Goal: Information Seeking & Learning: Learn about a topic

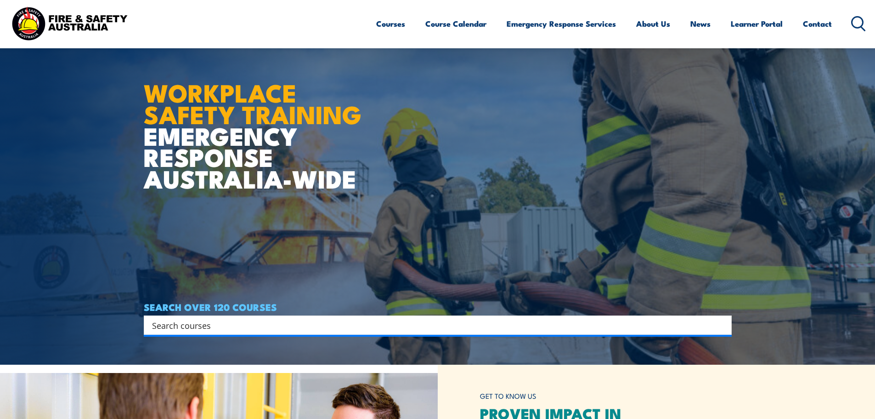
scroll to position [230, 0]
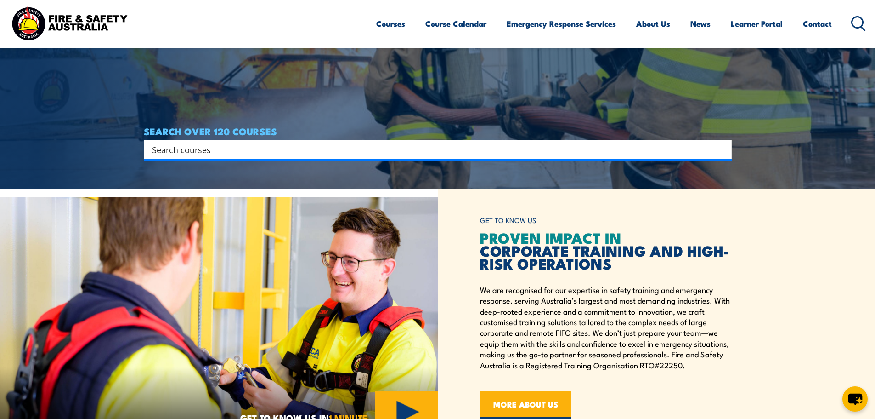
click at [256, 149] on input "Search input" at bounding box center [432, 149] width 560 height 14
type input "Arc Flah"
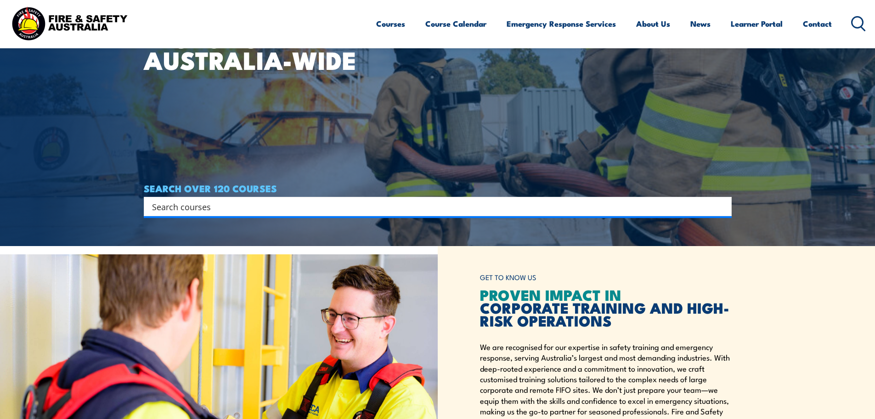
click at [206, 206] on input "Search input" at bounding box center [432, 206] width 560 height 14
type input "Arc Flash"
